Goal: Transaction & Acquisition: Book appointment/travel/reservation

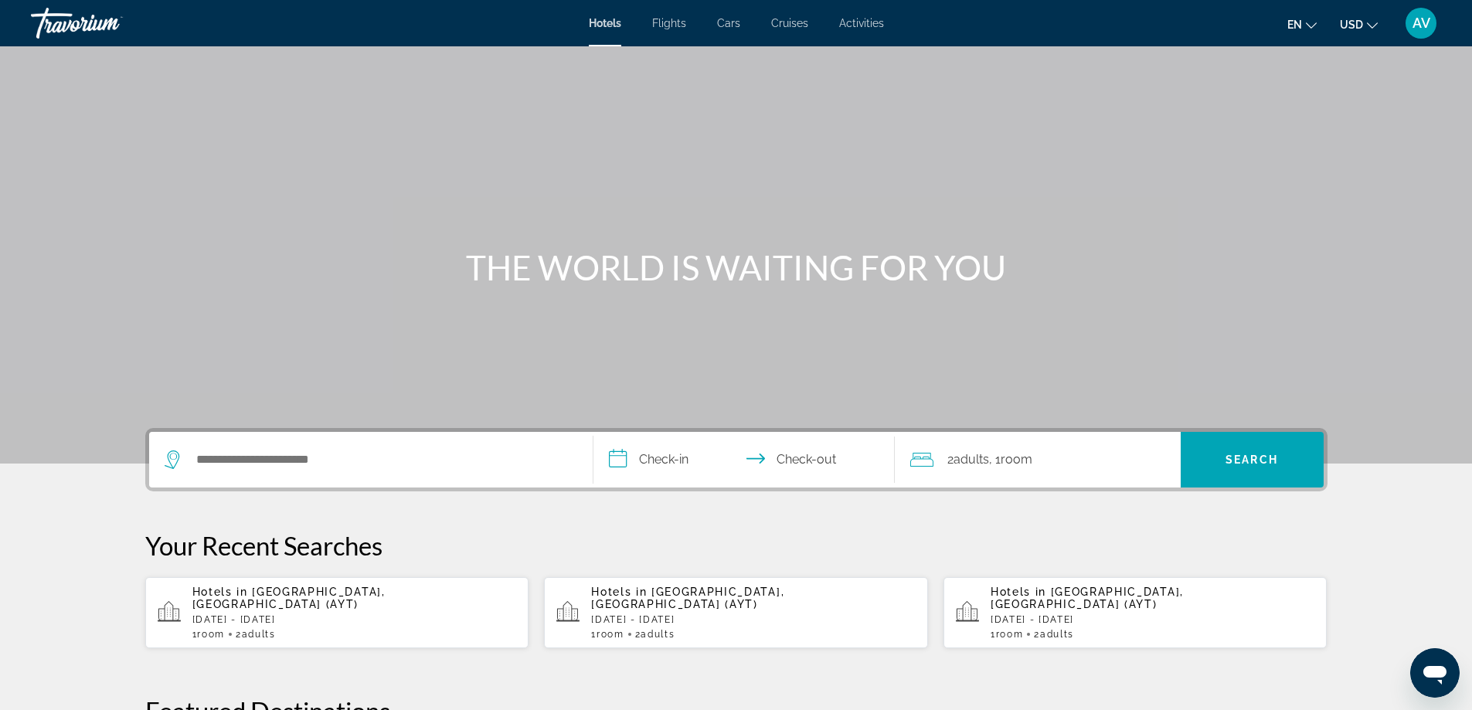
scroll to position [309, 0]
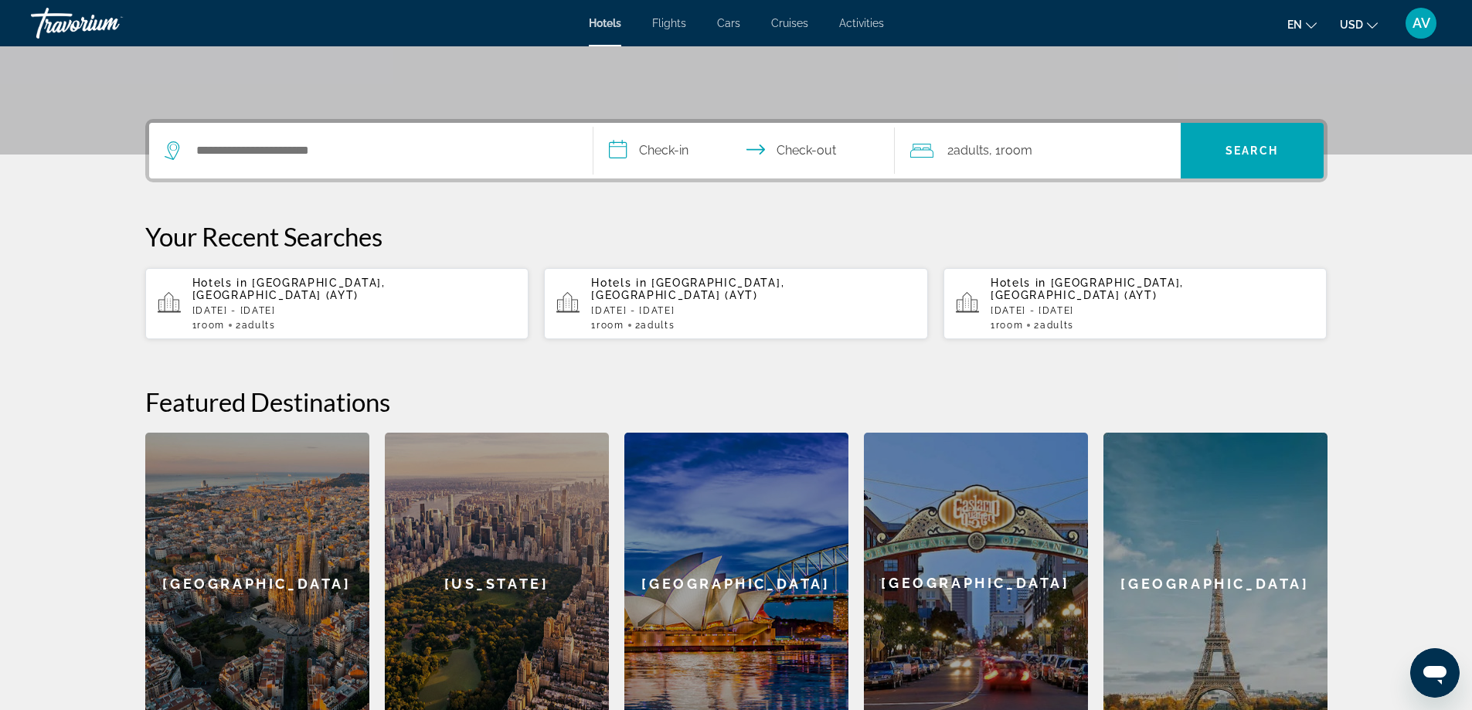
click at [275, 301] on span "[GEOGRAPHIC_DATA], [GEOGRAPHIC_DATA] (AYT)" at bounding box center [288, 289] width 193 height 25
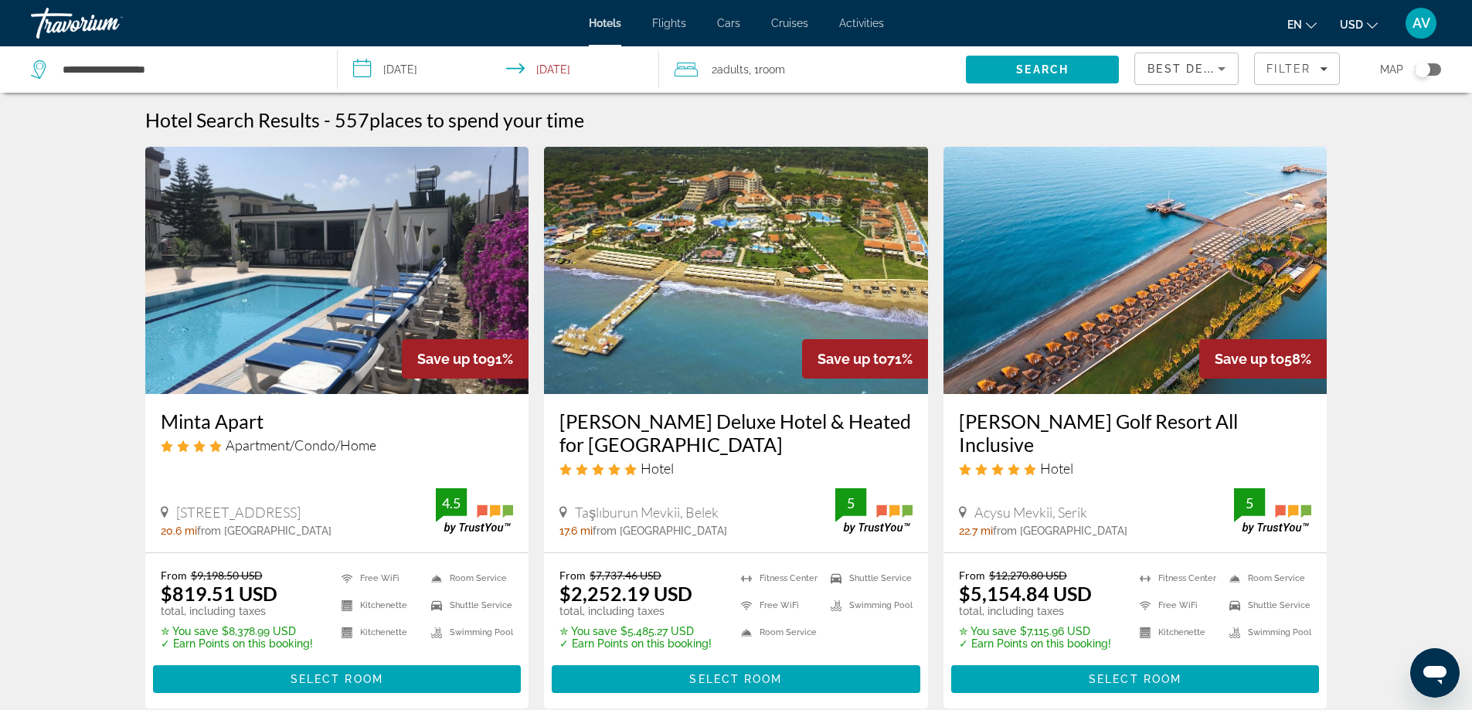
click at [884, 29] on span "Activities" at bounding box center [861, 23] width 45 height 12
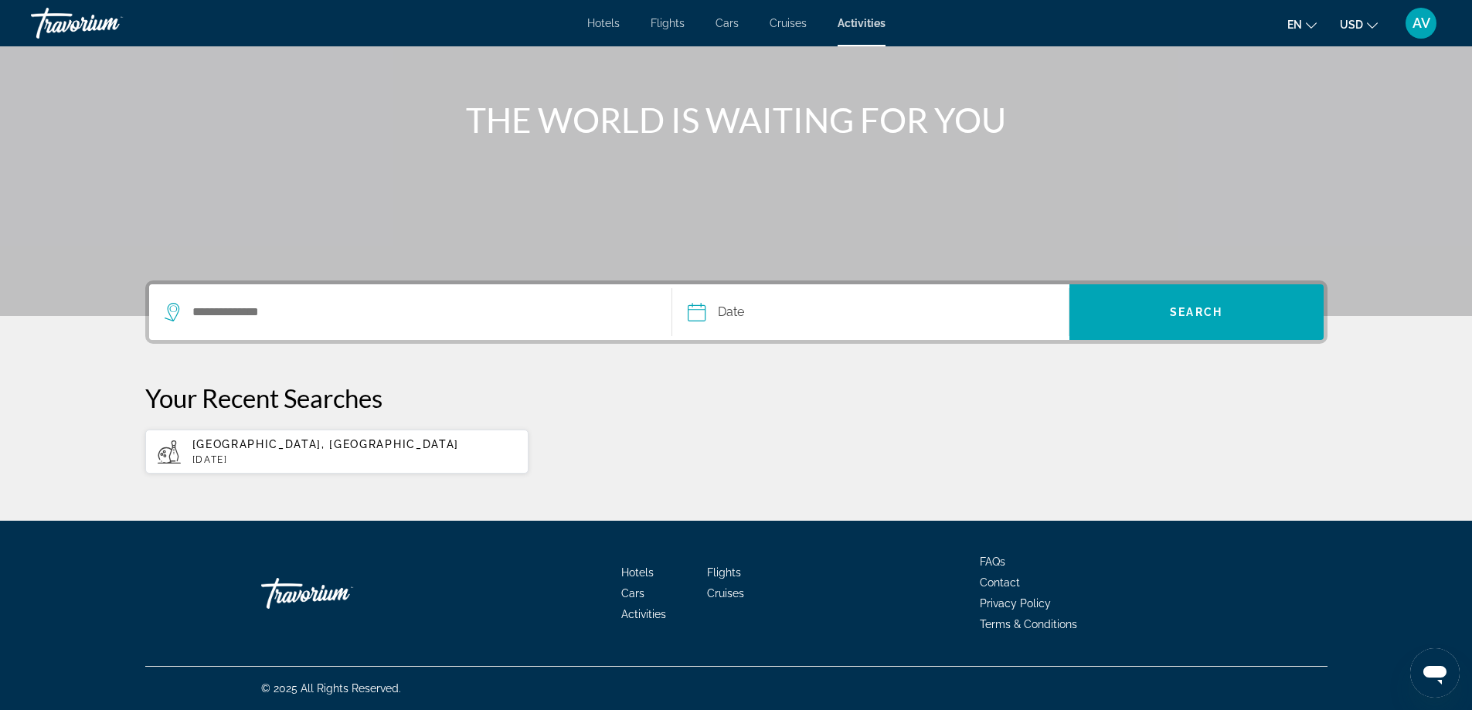
scroll to position [155, 0]
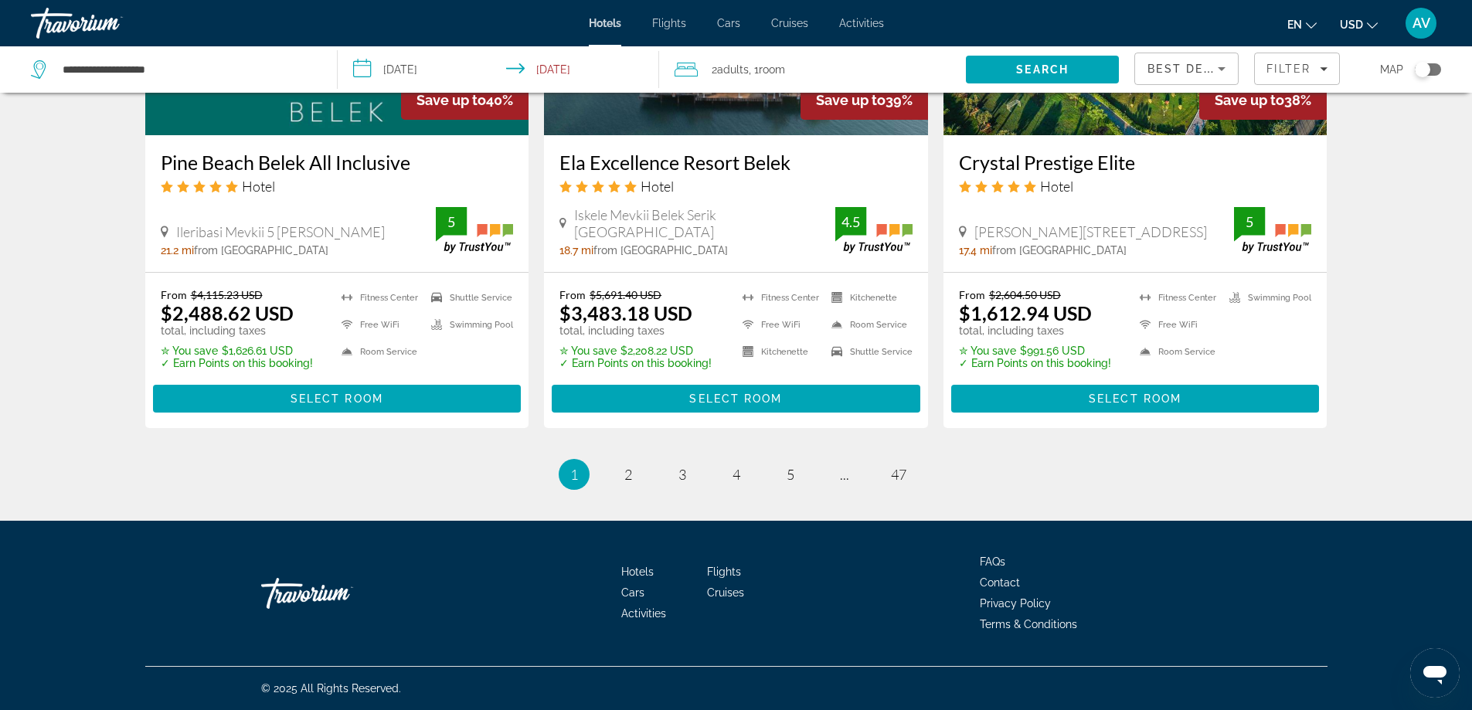
scroll to position [3644, 0]
click at [624, 466] on span "2" at bounding box center [628, 474] width 8 height 17
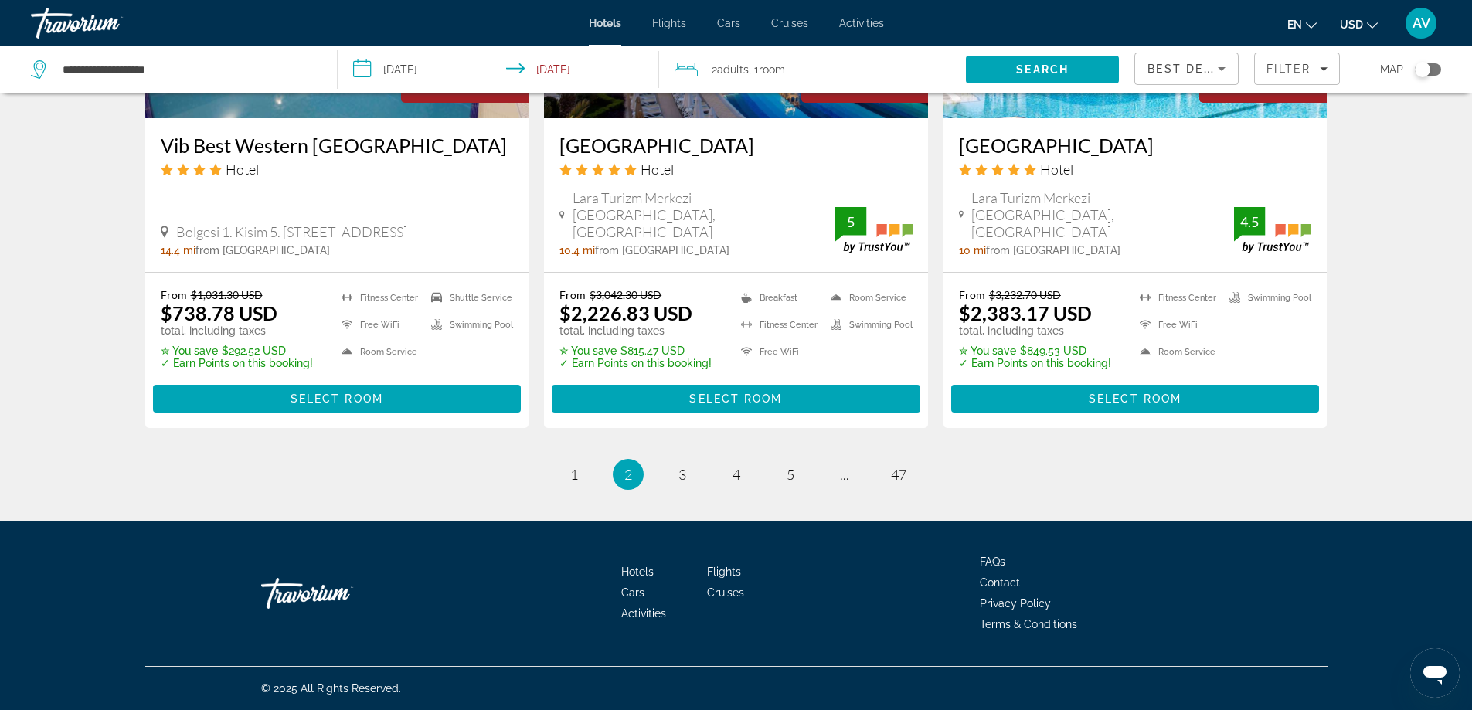
scroll to position [3585, 0]
click at [679, 466] on span "3" at bounding box center [683, 474] width 8 height 17
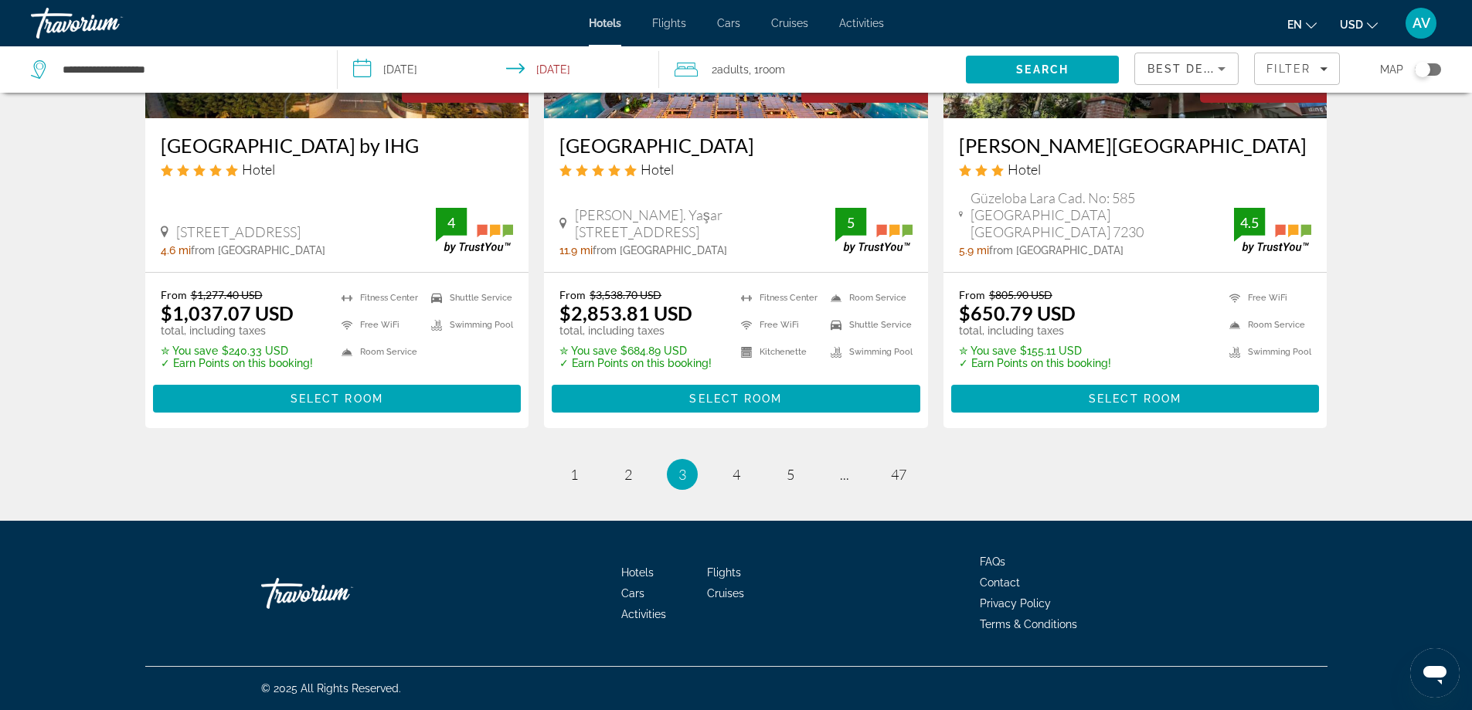
scroll to position [3632, 0]
click at [735, 466] on span "4" at bounding box center [737, 474] width 8 height 17
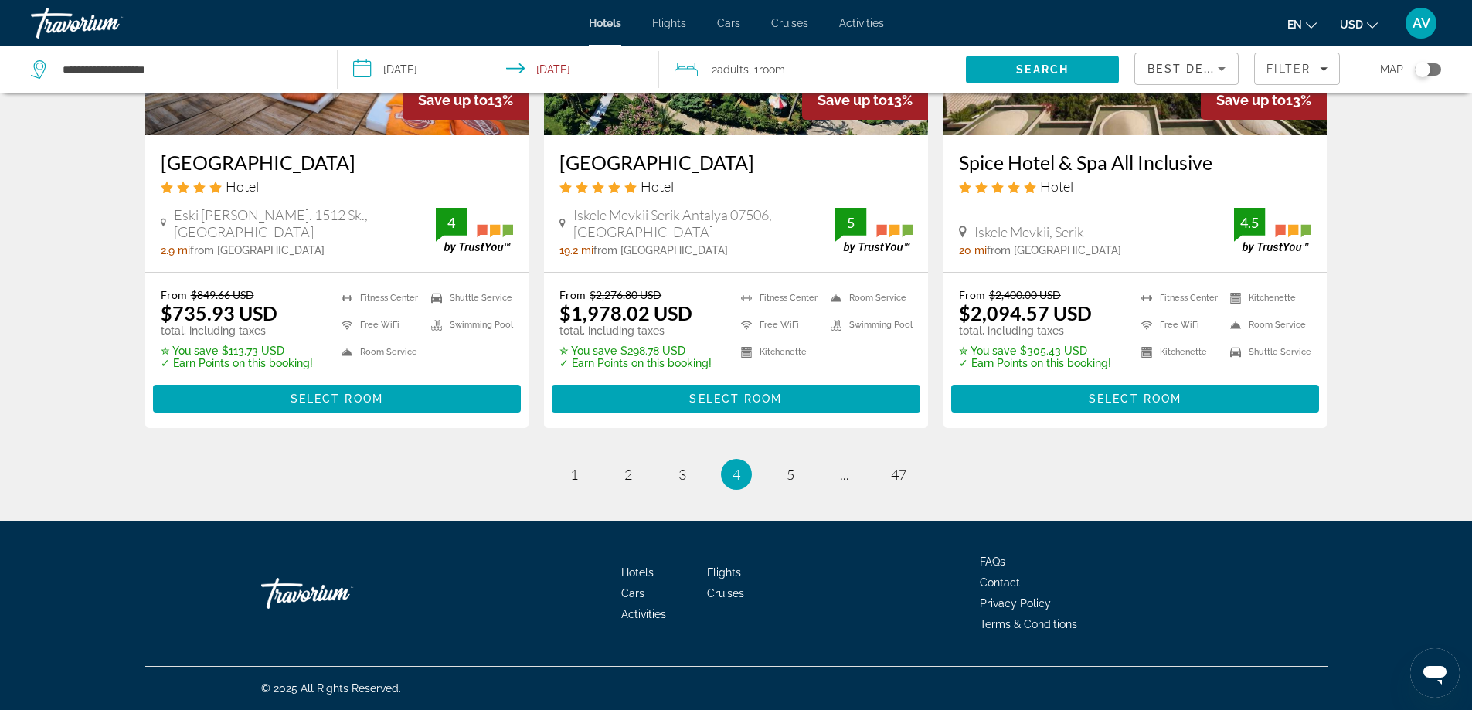
scroll to position [3400, 0]
click at [794, 483] on span "5" at bounding box center [791, 474] width 8 height 17
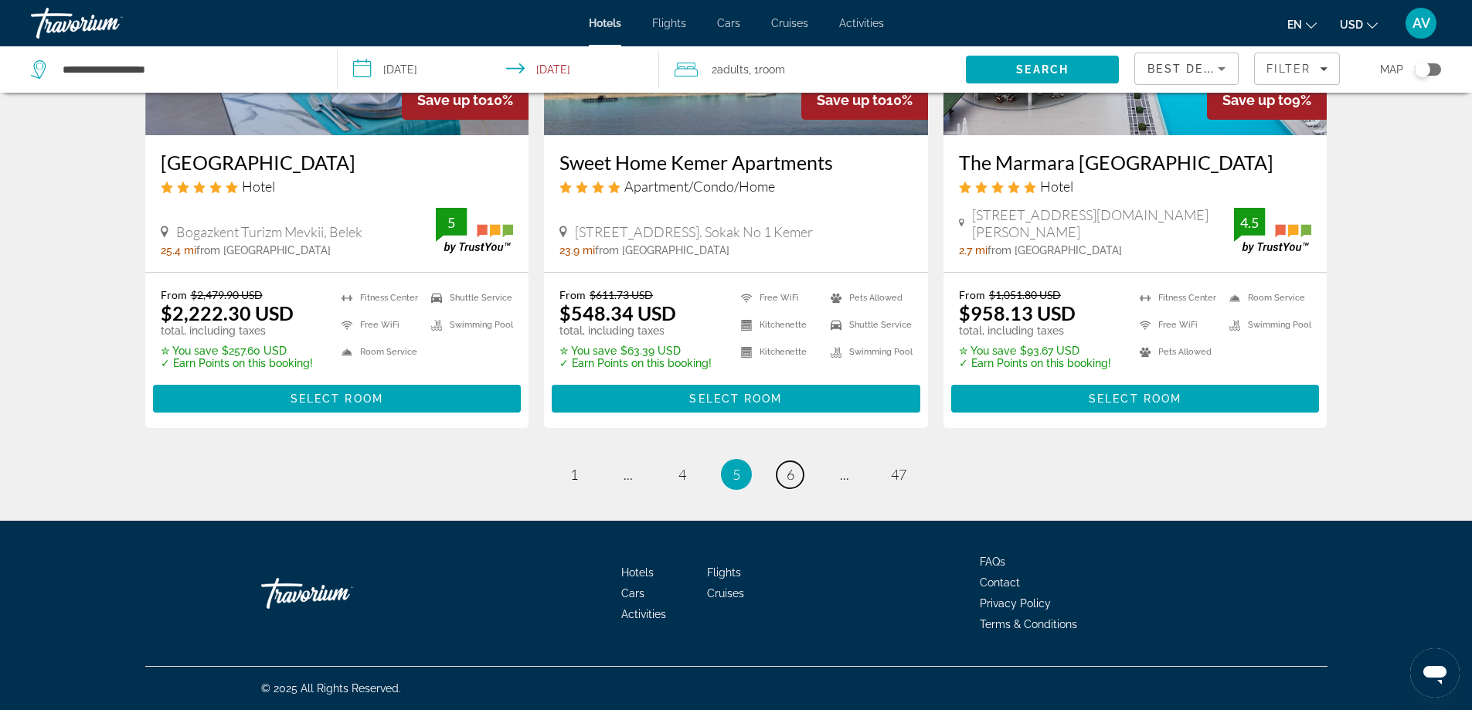
scroll to position [3664, 0]
click at [794, 466] on span "6" at bounding box center [791, 474] width 8 height 17
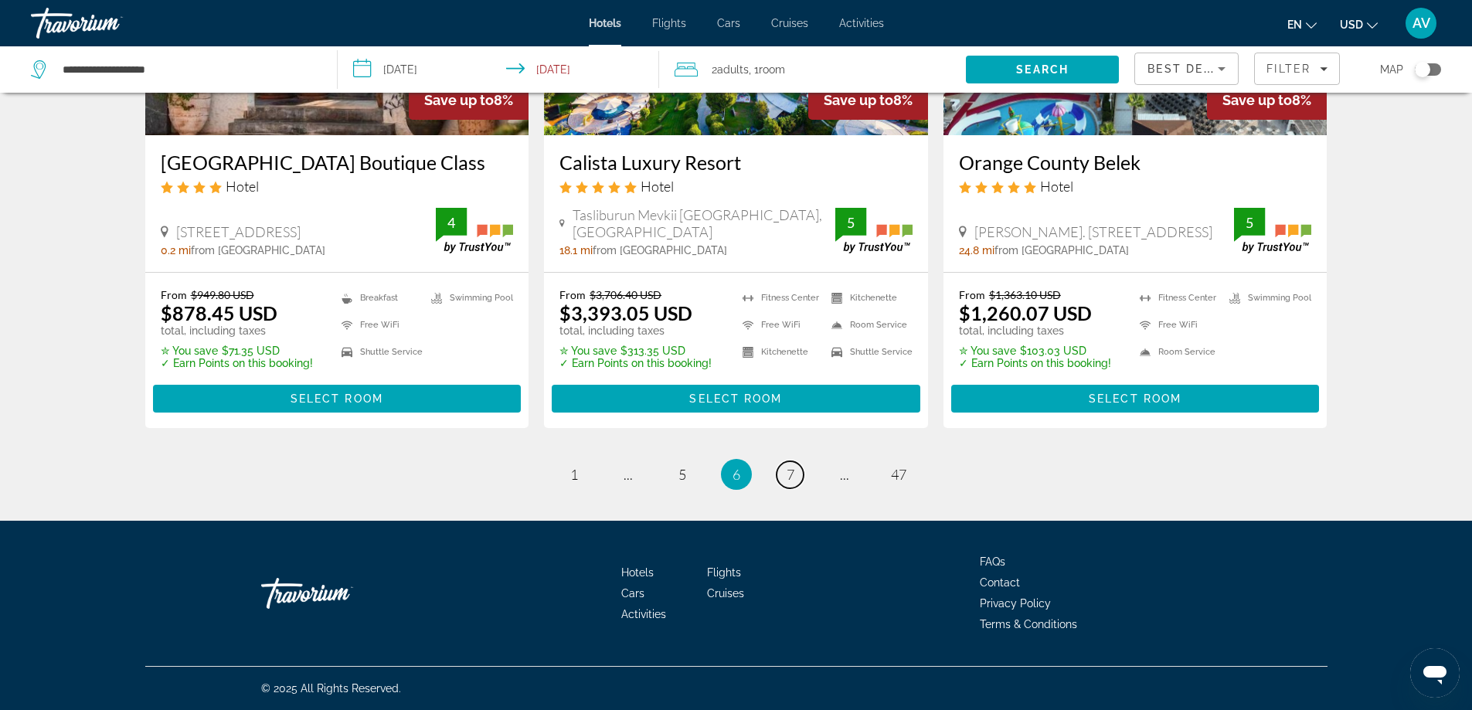
scroll to position [3632, 0]
click at [804, 461] on link "page 7" at bounding box center [790, 474] width 27 height 27
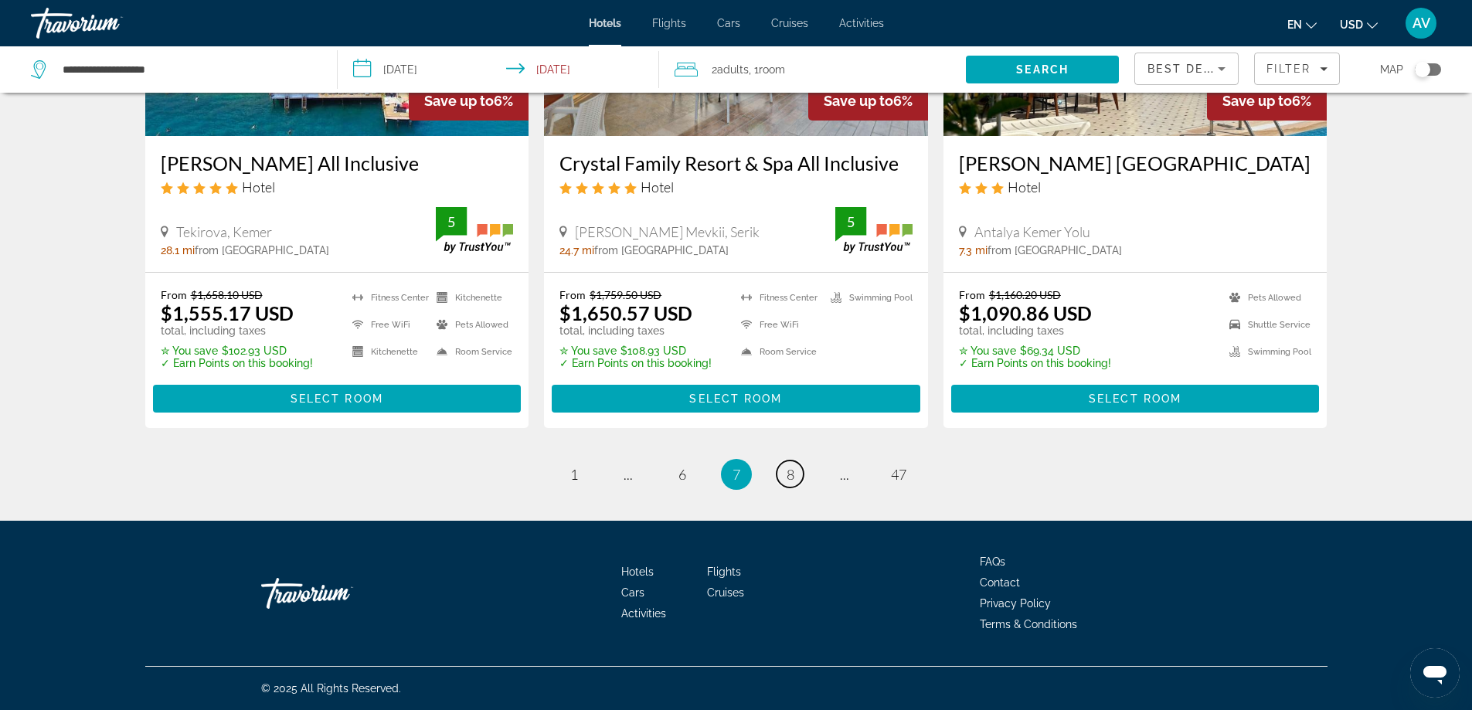
scroll to position [3555, 0]
click at [804, 461] on link "page 8" at bounding box center [790, 474] width 27 height 27
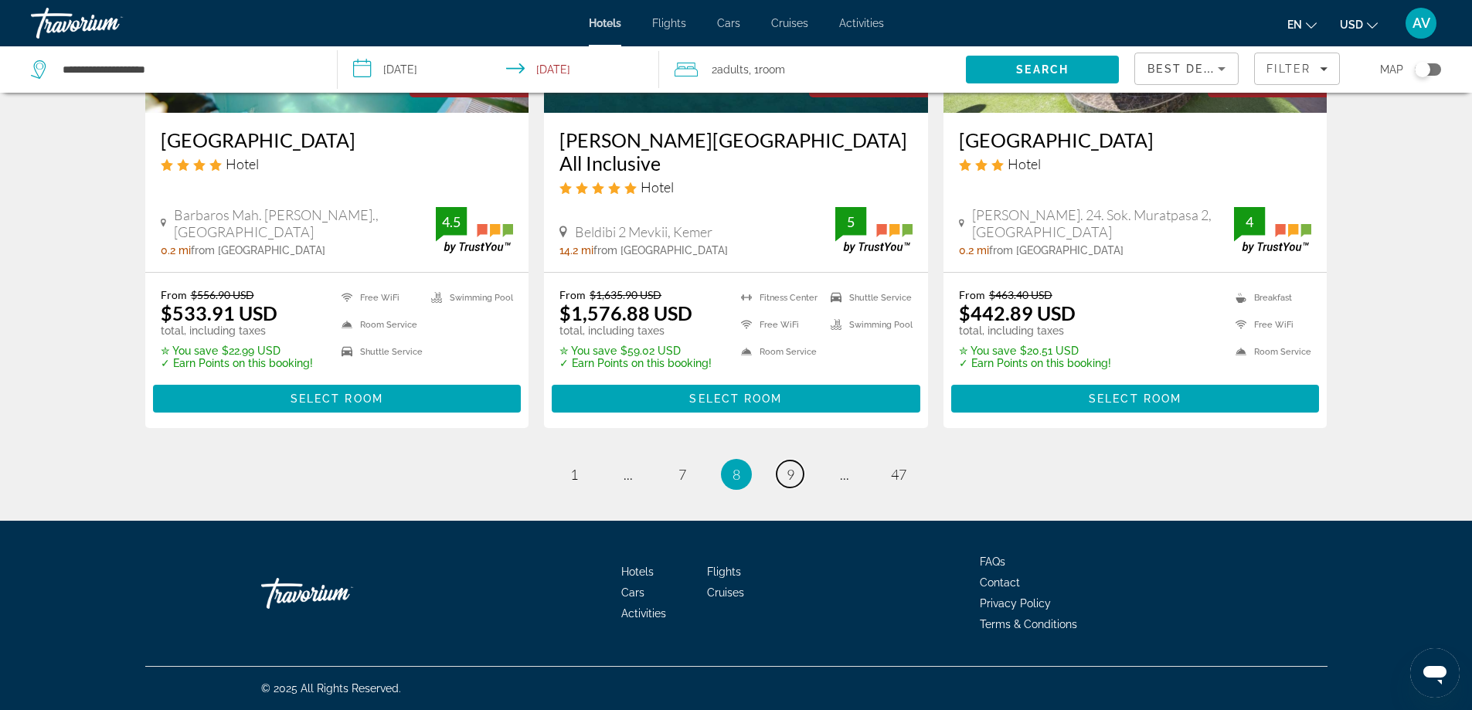
scroll to position [3323, 0]
click at [794, 483] on span "9" at bounding box center [791, 474] width 8 height 17
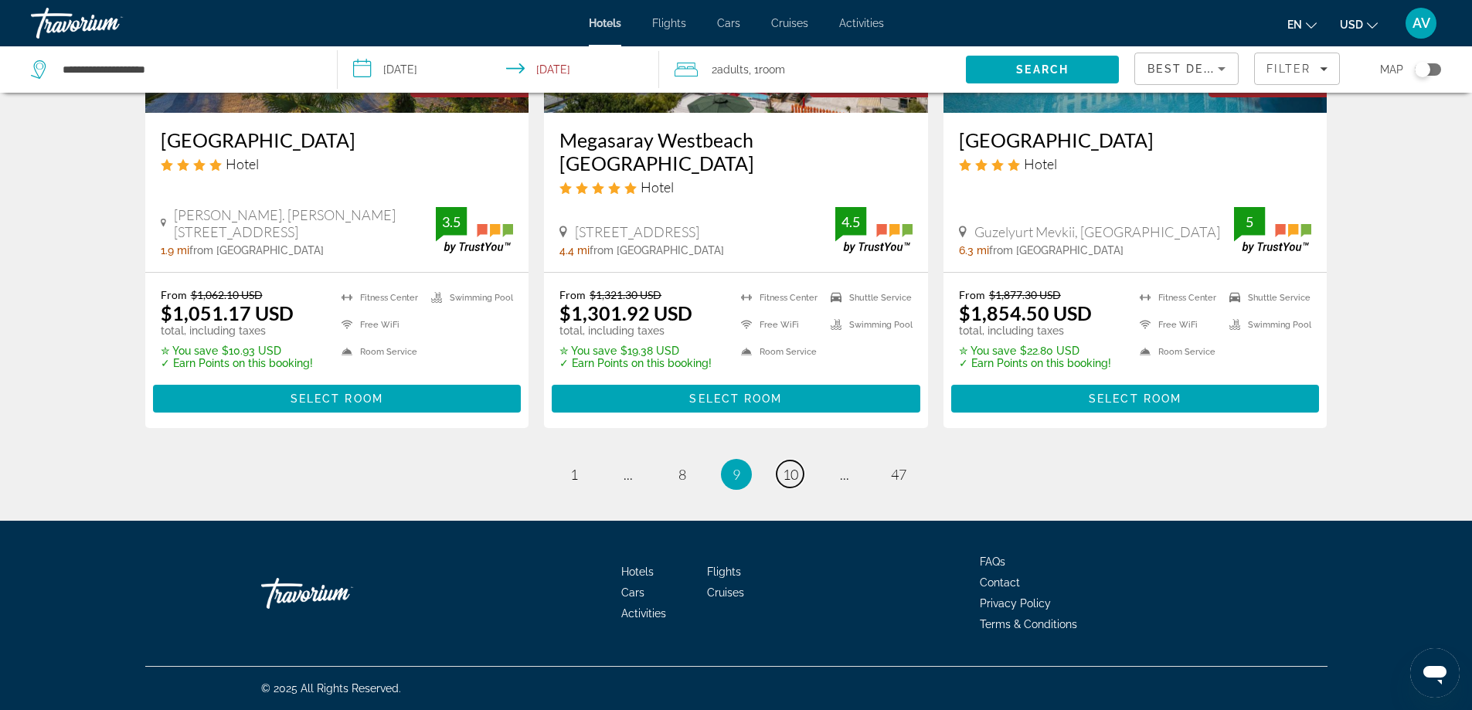
scroll to position [3555, 0]
click at [798, 471] on span "10" at bounding box center [790, 474] width 15 height 17
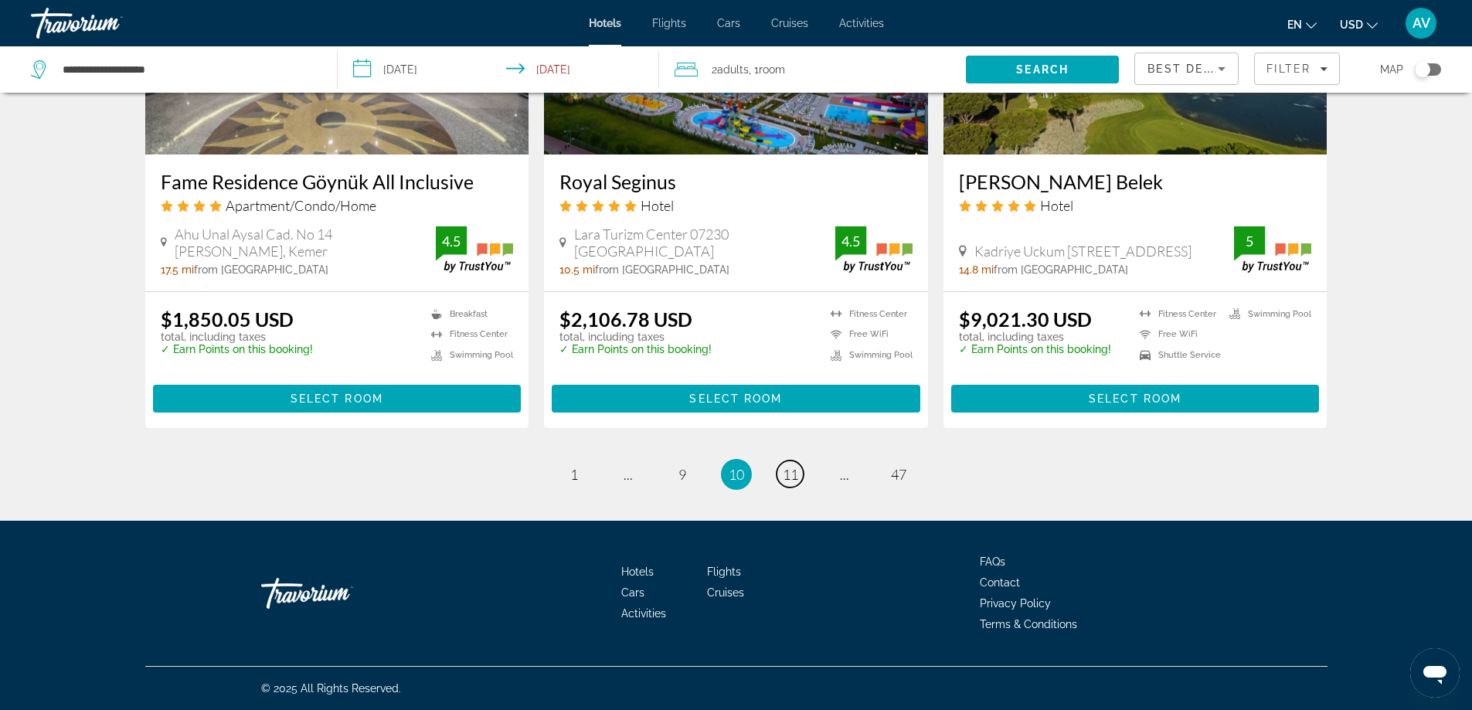
scroll to position [3537, 0]
click at [798, 466] on span "11" at bounding box center [790, 474] width 15 height 17
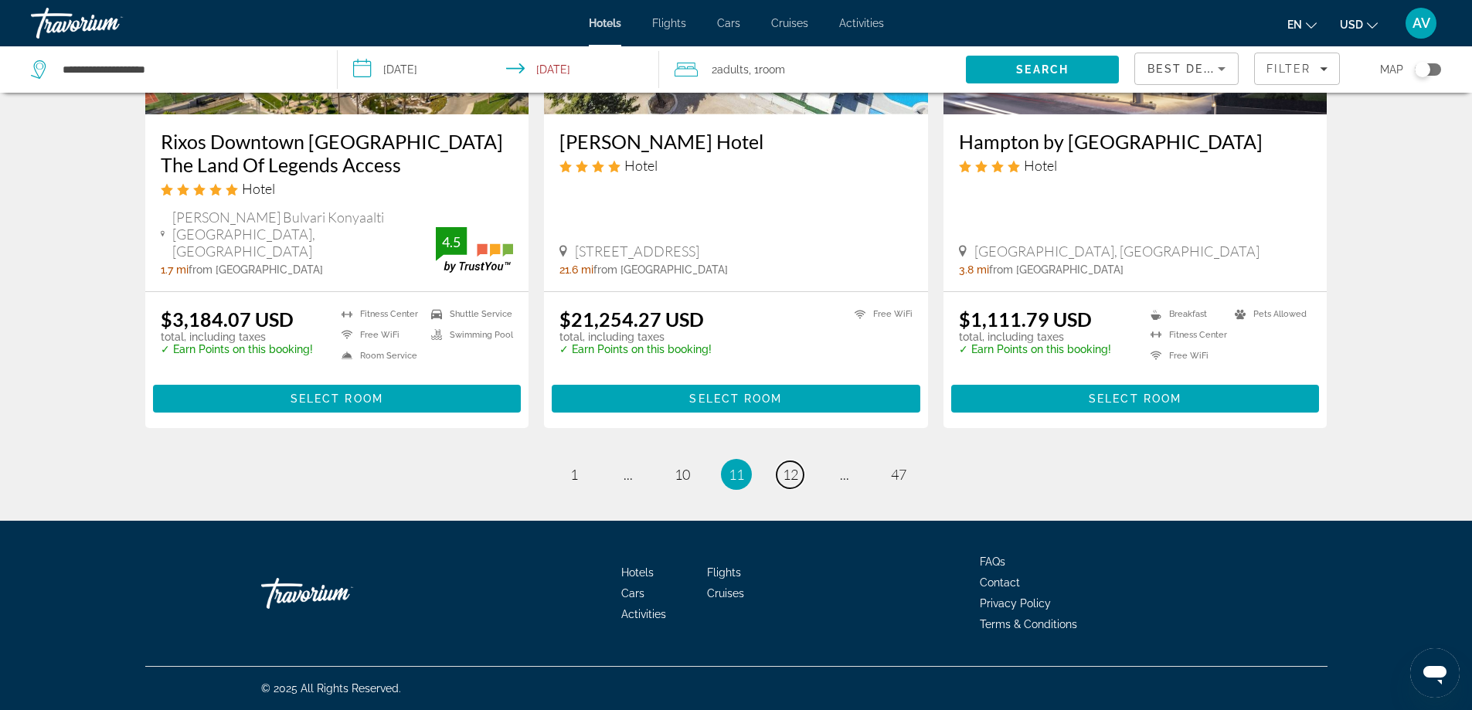
scroll to position [3354, 0]
click at [804, 461] on link "page 12" at bounding box center [790, 474] width 27 height 27
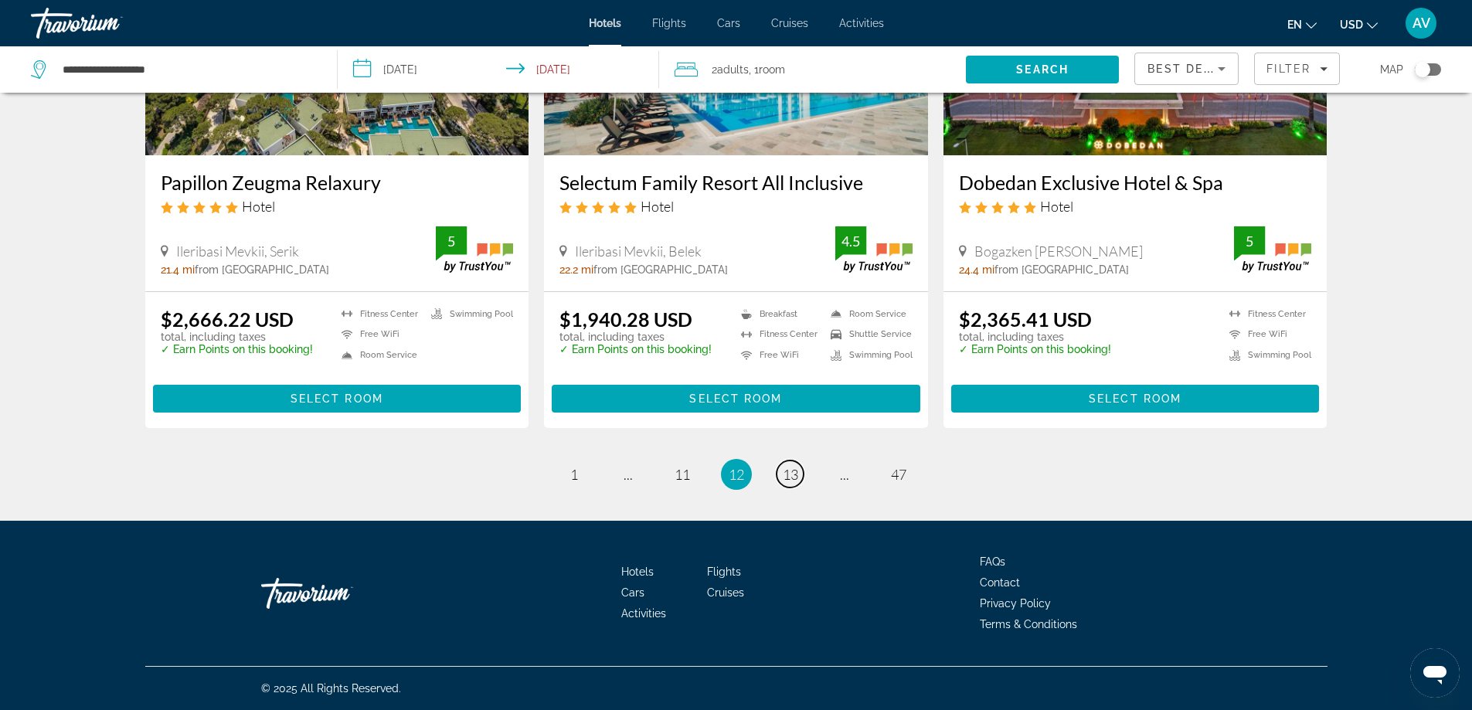
scroll to position [3389, 0]
click at [798, 466] on span "13" at bounding box center [790, 474] width 15 height 17
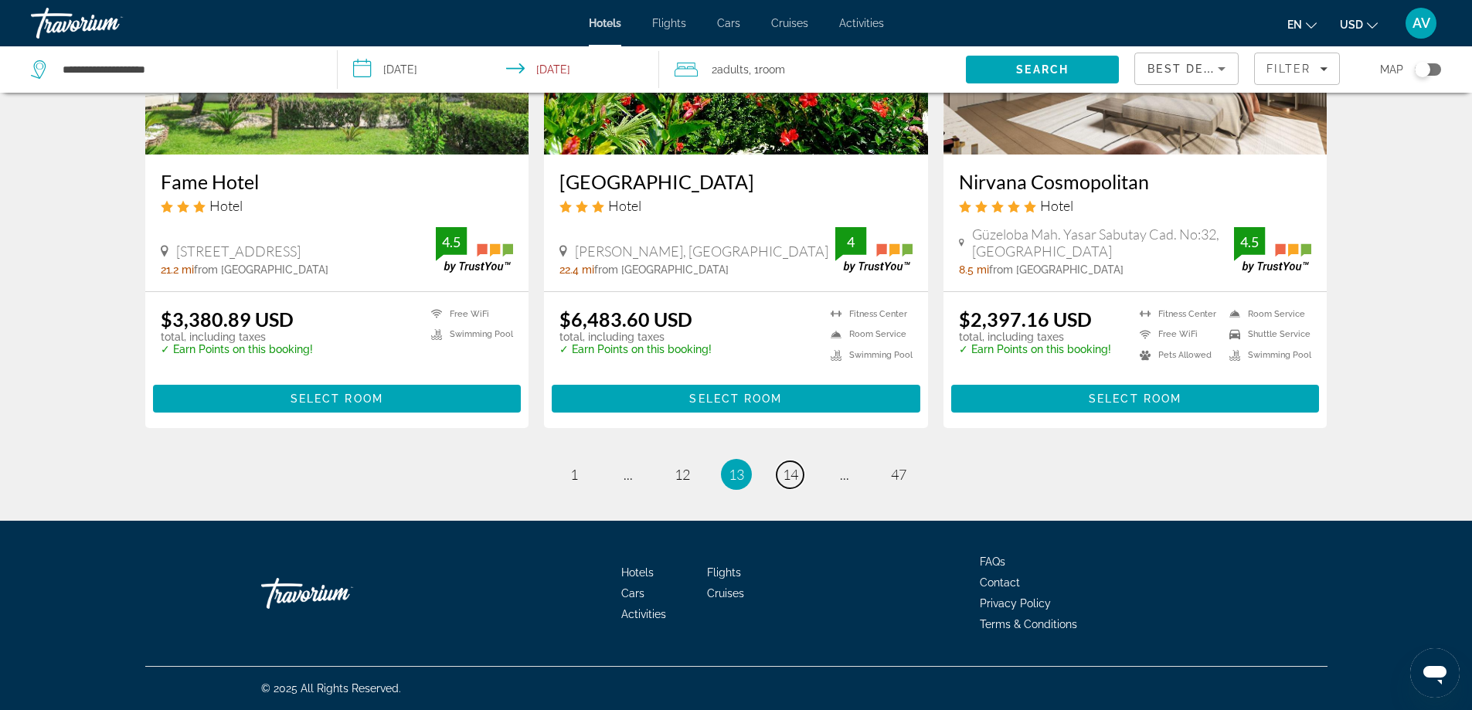
scroll to position [3312, 0]
click at [798, 466] on span "14" at bounding box center [790, 474] width 15 height 17
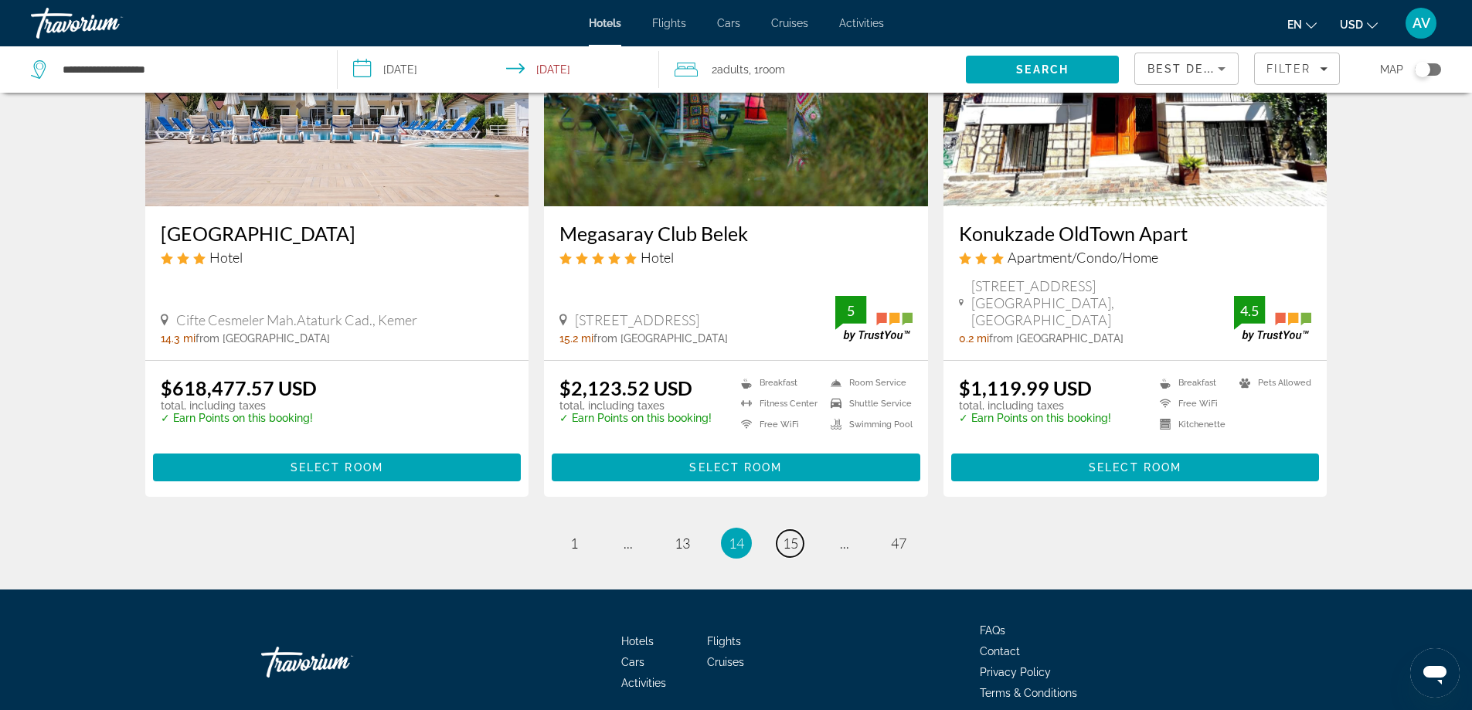
scroll to position [1855, 0]
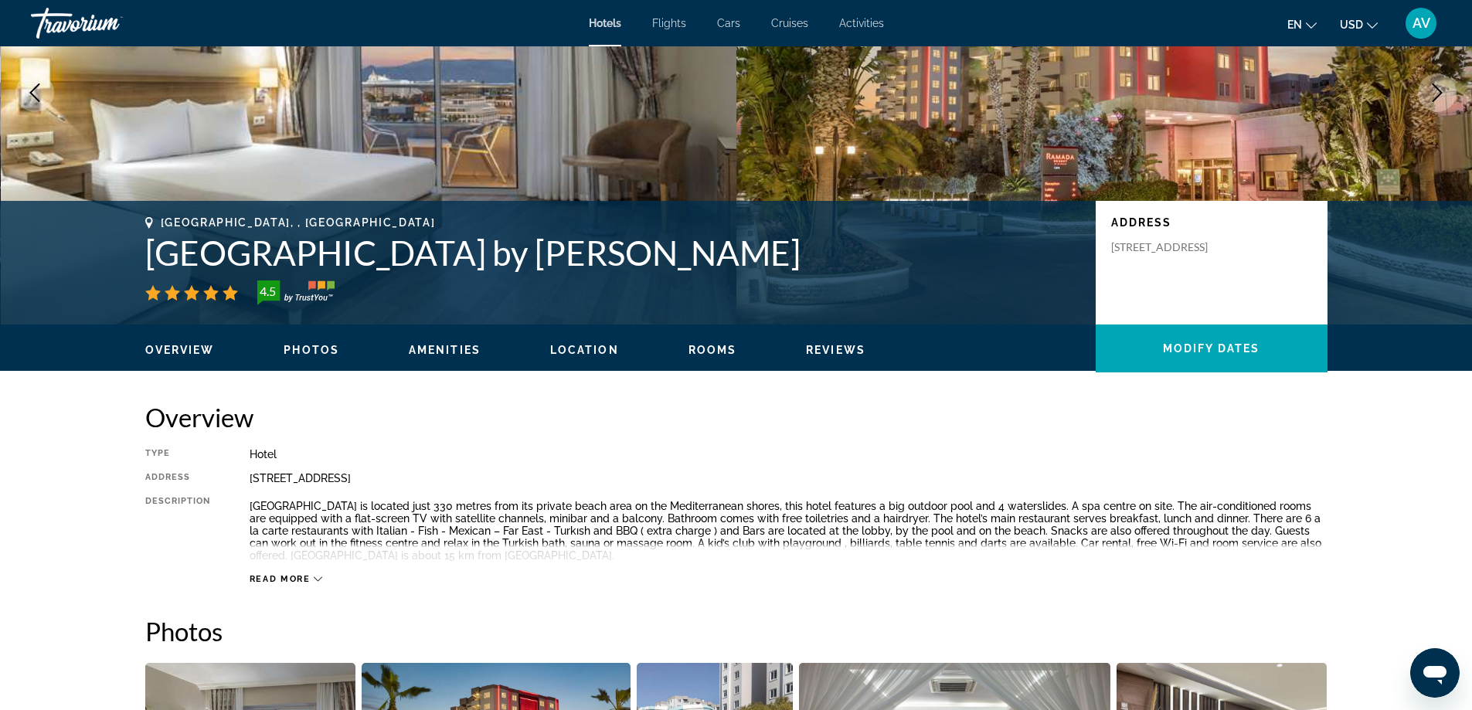
scroll to position [161, 0]
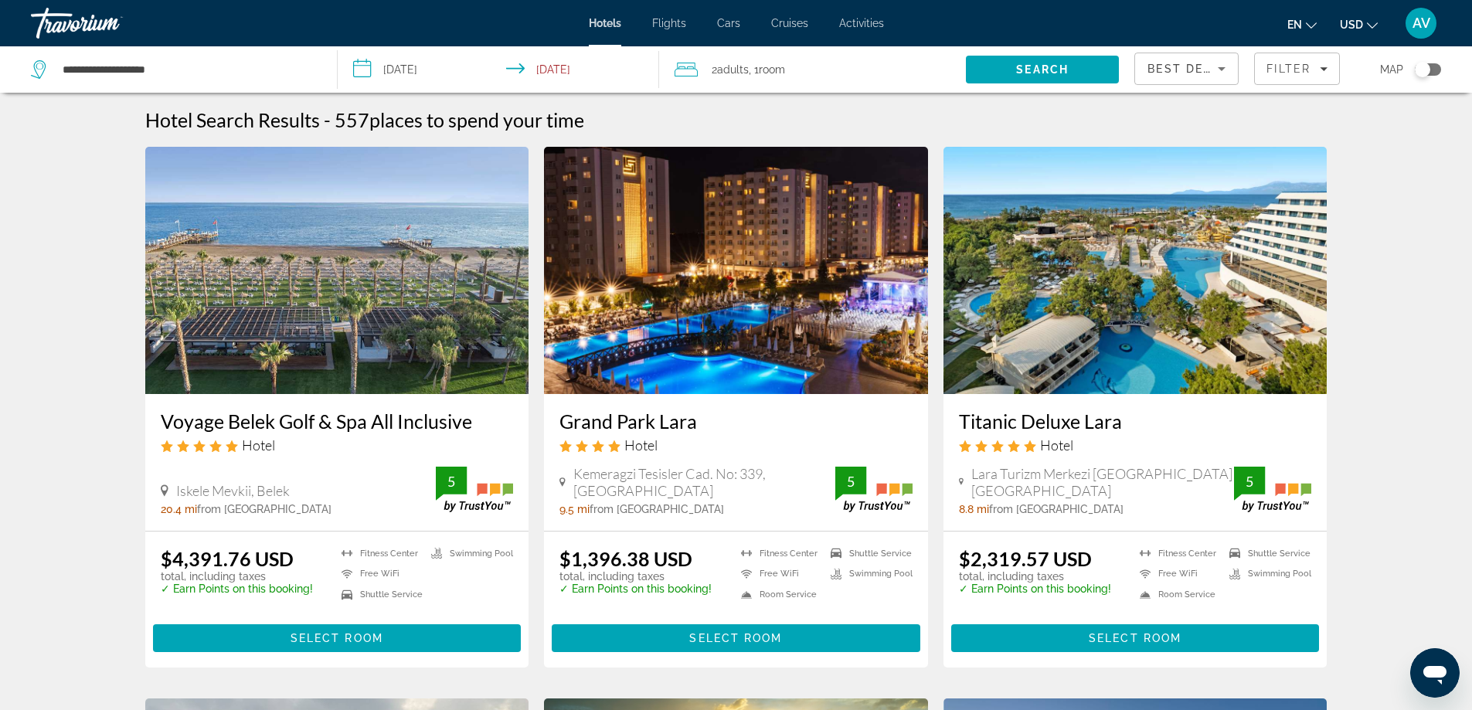
click at [1413, 31] on span "AV" at bounding box center [1422, 22] width 18 height 15
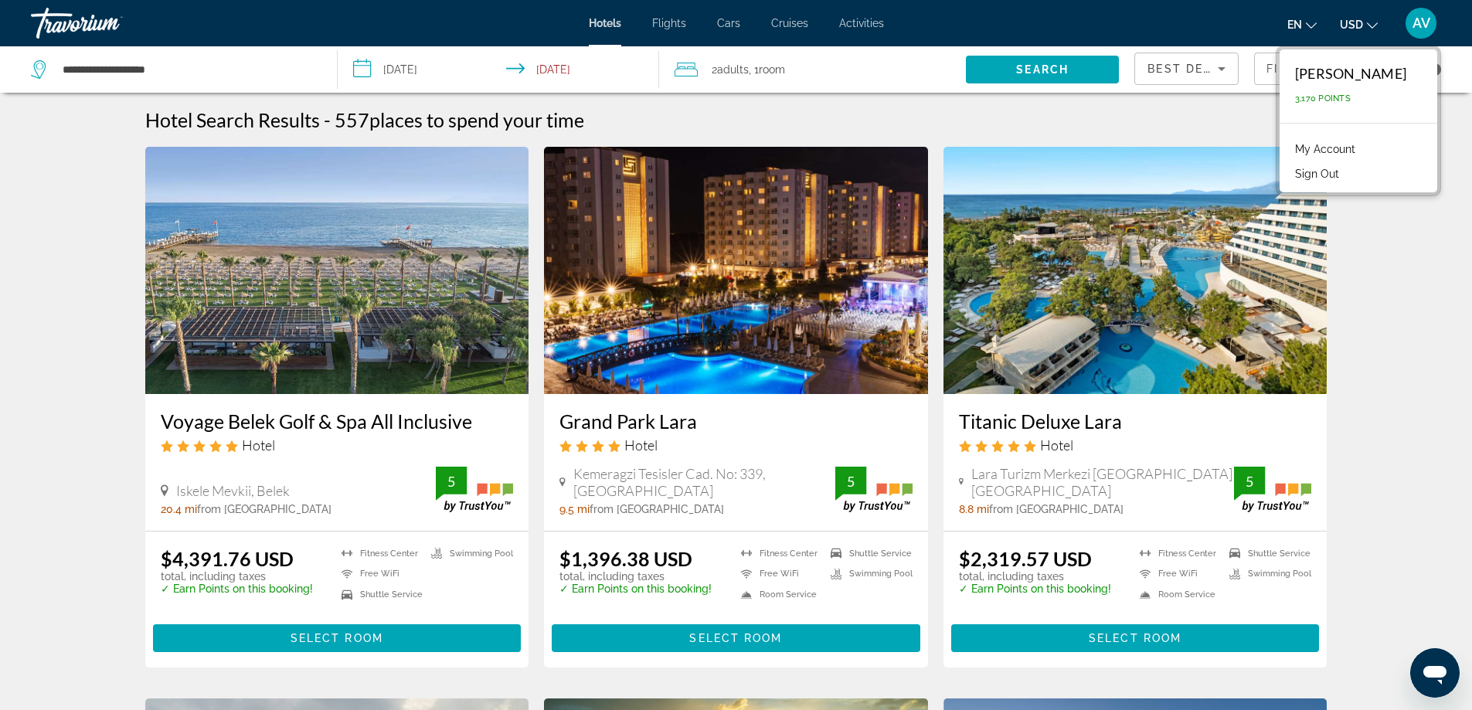
click at [1288, 184] on button "Sign Out" at bounding box center [1318, 174] width 60 height 20
